Goal: Information Seeking & Learning: Find specific fact

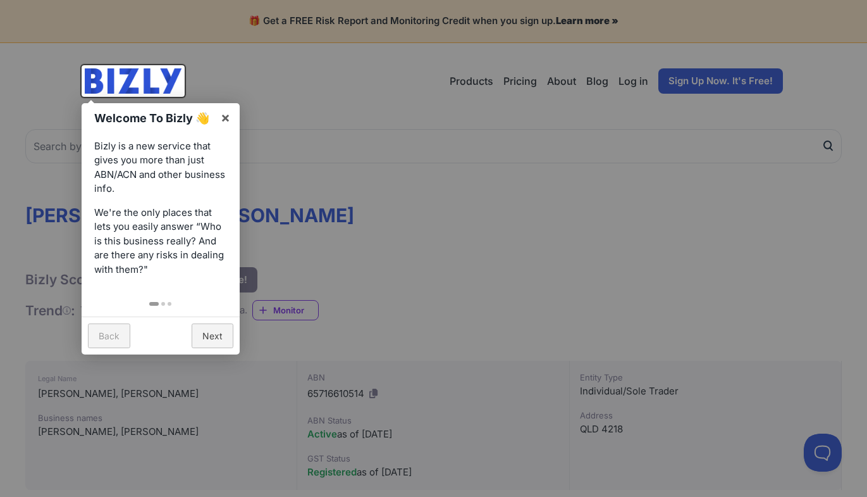
click at [331, 180] on div at bounding box center [433, 248] width 867 height 497
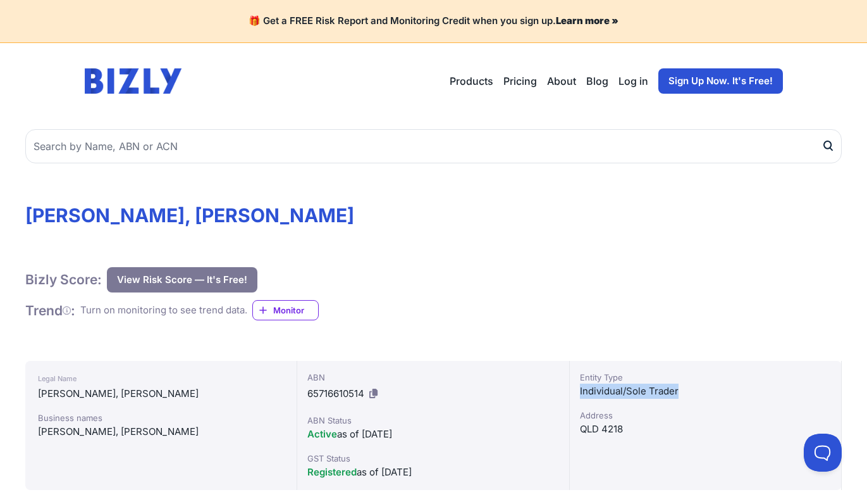
drag, startPoint x: 694, startPoint y: 394, endPoint x: 576, endPoint y: 386, distance: 117.9
click at [576, 386] on div "Entity Type Individual/Sole Trader Address QLD 4218" at bounding box center [706, 425] width 272 height 129
copy div "Individual/Sole Trader"
